Goal: Transaction & Acquisition: Download file/media

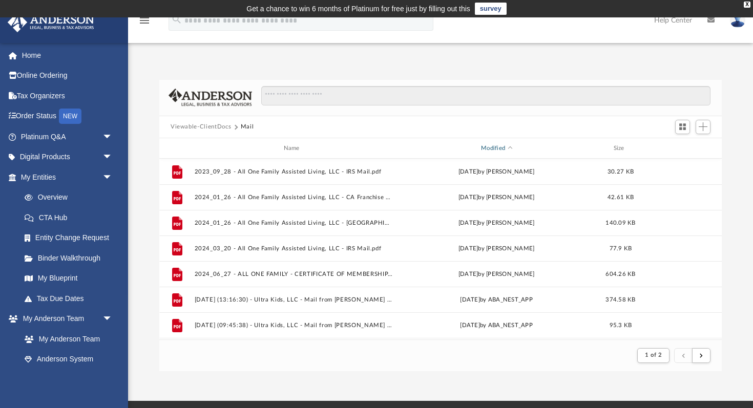
scroll to position [201, 563]
click at [494, 150] on div "Modified" at bounding box center [496, 148] width 199 height 9
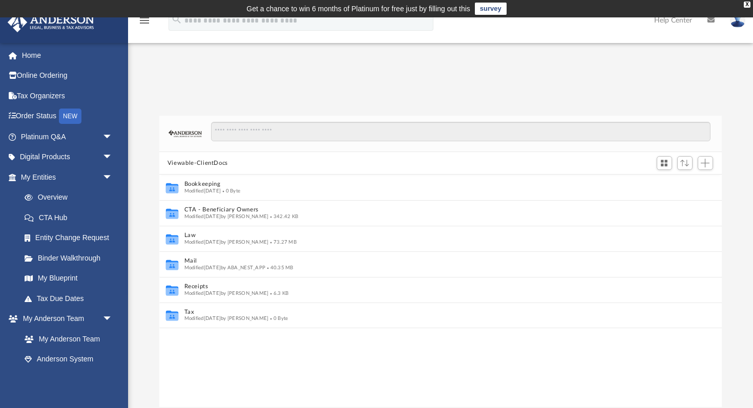
scroll to position [1, 1]
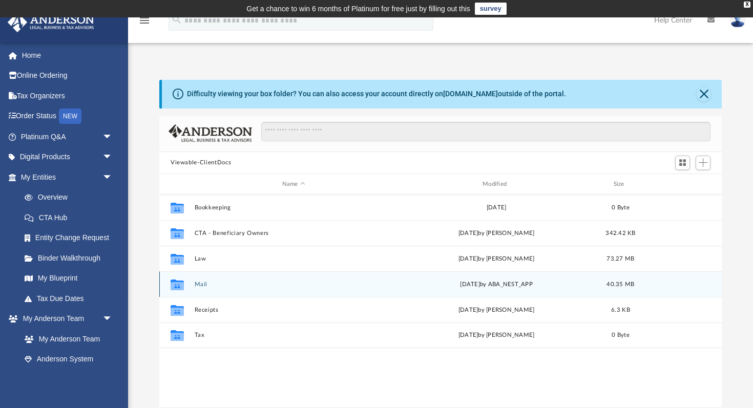
click at [202, 280] on div "Collaborated Folder Mail [DATE] by ABA_NEST_APP 40.35 MB" at bounding box center [440, 285] width 563 height 26
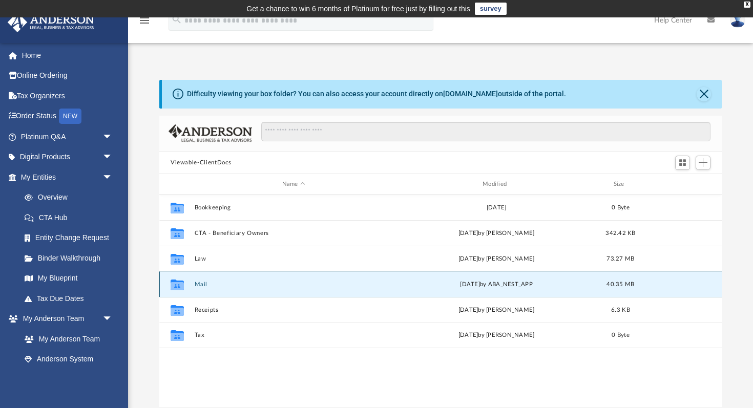
click at [198, 285] on button "Mail" at bounding box center [294, 284] width 198 height 7
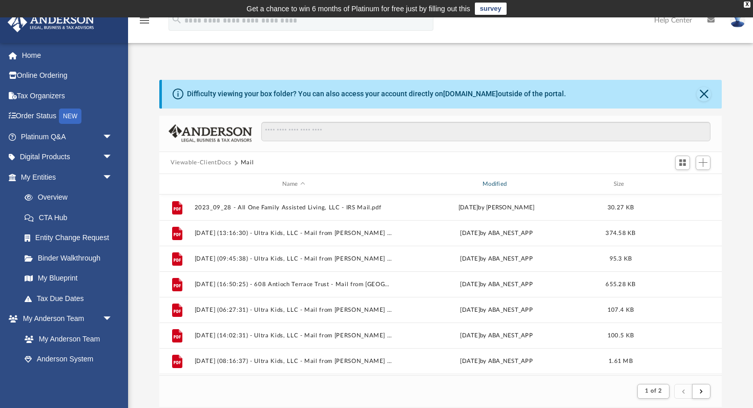
click at [495, 185] on div "Modified" at bounding box center [496, 184] width 199 height 9
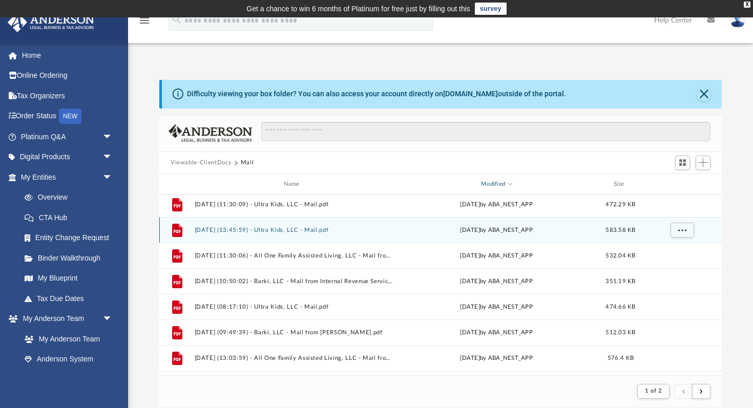
scroll to position [0, 0]
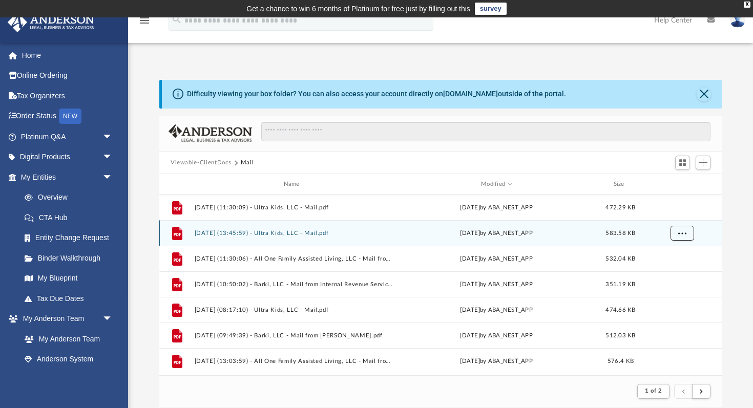
click at [681, 231] on span "More options" at bounding box center [682, 234] width 8 height 6
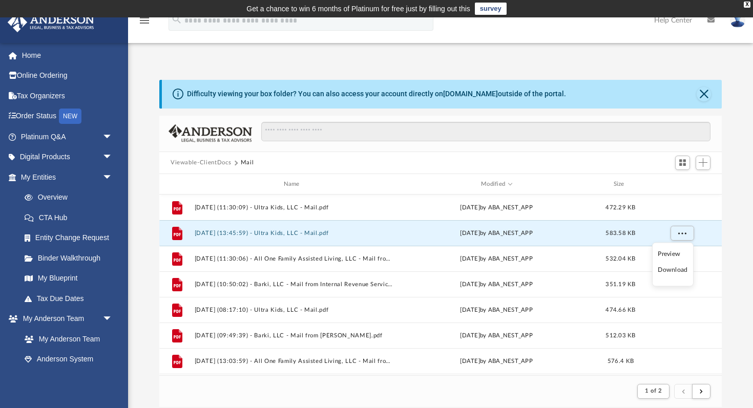
click at [673, 272] on li "Download" at bounding box center [673, 270] width 30 height 11
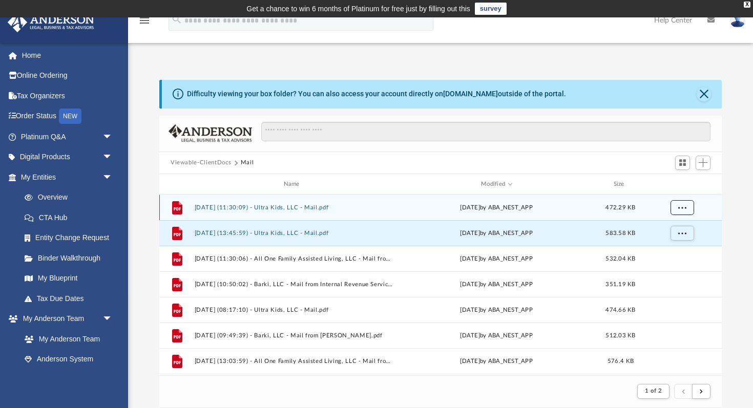
click at [682, 207] on span "More options" at bounding box center [682, 208] width 8 height 6
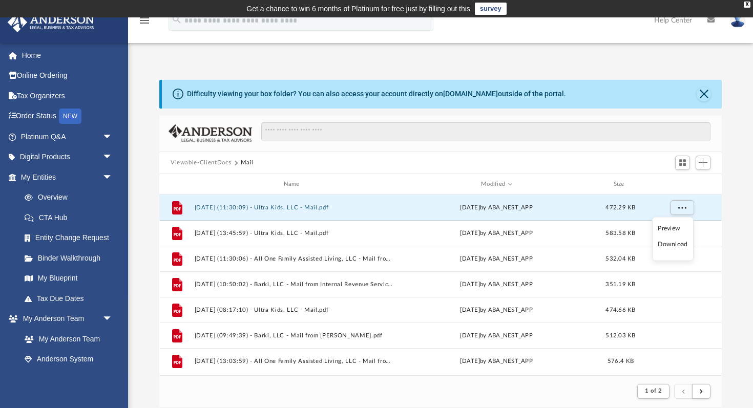
click at [675, 246] on li "Download" at bounding box center [673, 244] width 30 height 11
